Goal: Task Accomplishment & Management: Use online tool/utility

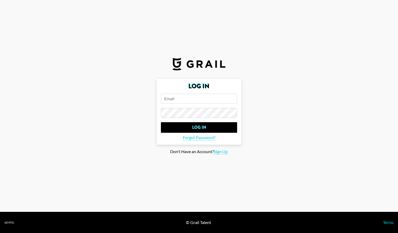
click at [170, 101] on input "email" at bounding box center [199, 99] width 76 height 10
type input "[PERSON_NAME][EMAIL_ADDRESS][DOMAIN_NAME]"
click at [161, 122] on input "Log In" at bounding box center [199, 127] width 76 height 11
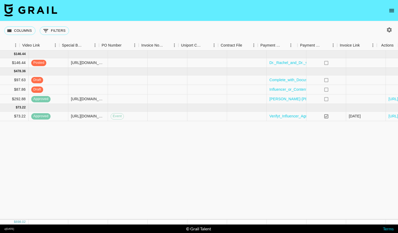
scroll to position [0, 480]
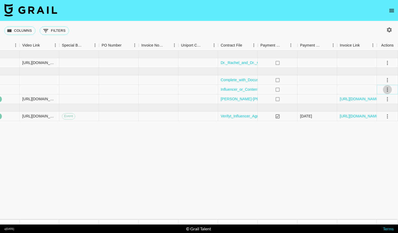
click at [385, 91] on icon "select merge strategy" at bounding box center [387, 89] width 6 height 6
click at [375, 141] on div "Approve" at bounding box center [375, 139] width 16 height 6
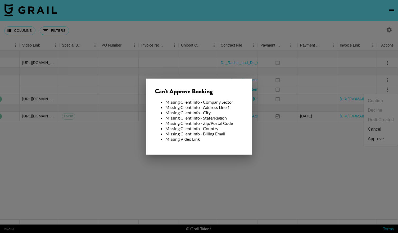
click at [235, 74] on div at bounding box center [199, 116] width 398 height 233
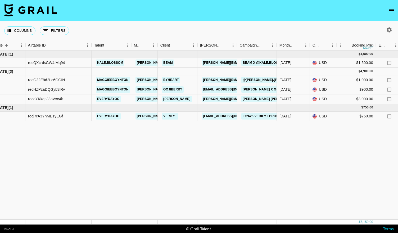
scroll to position [0, 0]
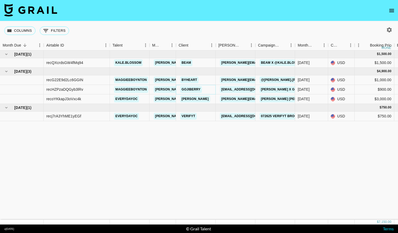
click at [196, 88] on link "Gojiberry" at bounding box center [191, 89] width 22 height 7
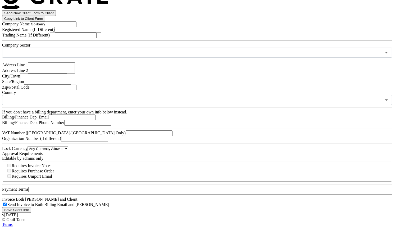
scroll to position [127, 0]
